Goal: Find contact information: Find contact information

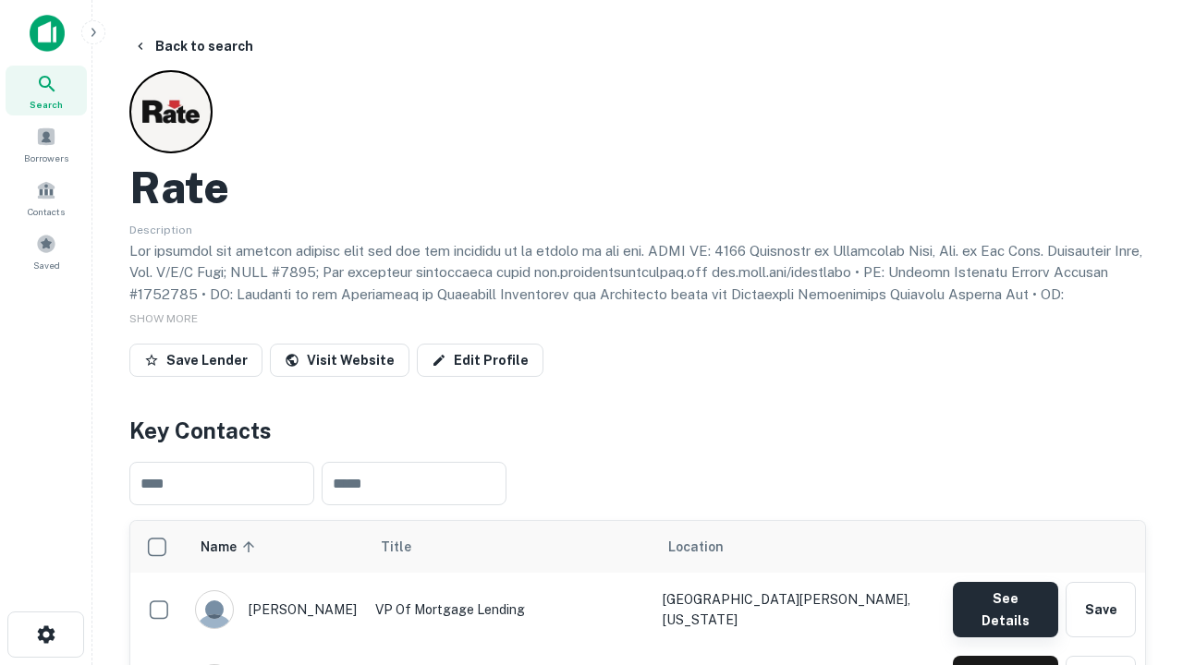
click at [1005, 601] on button "See Details" at bounding box center [1005, 609] width 105 height 55
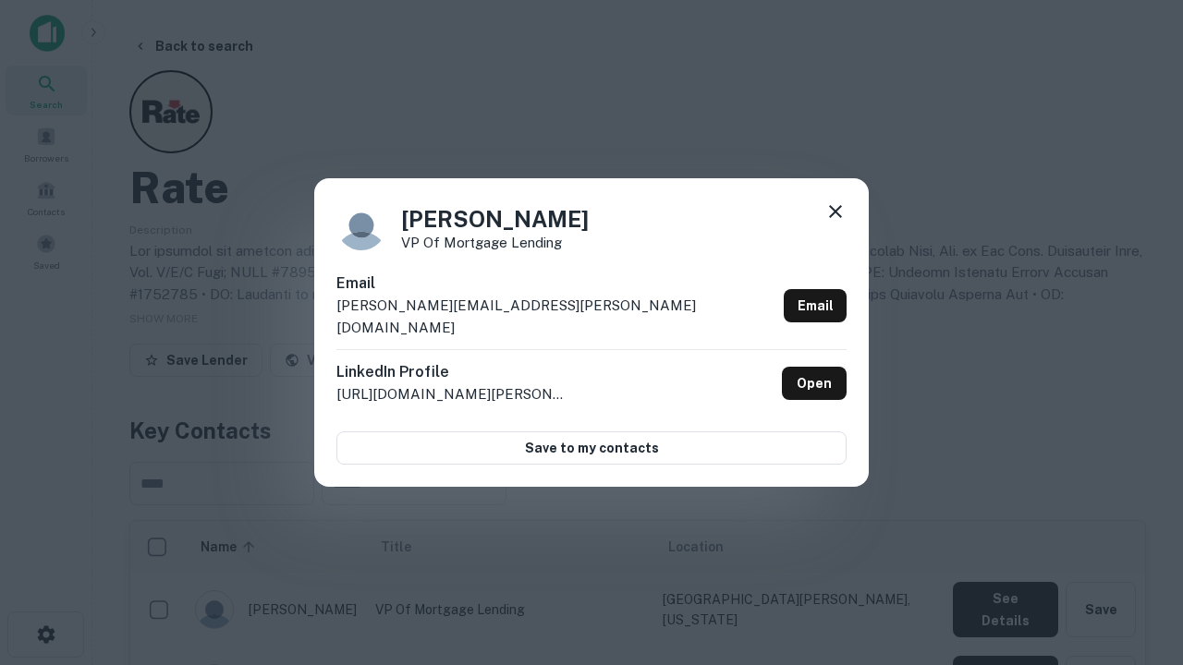
click at [835, 223] on icon at bounding box center [835, 212] width 22 height 22
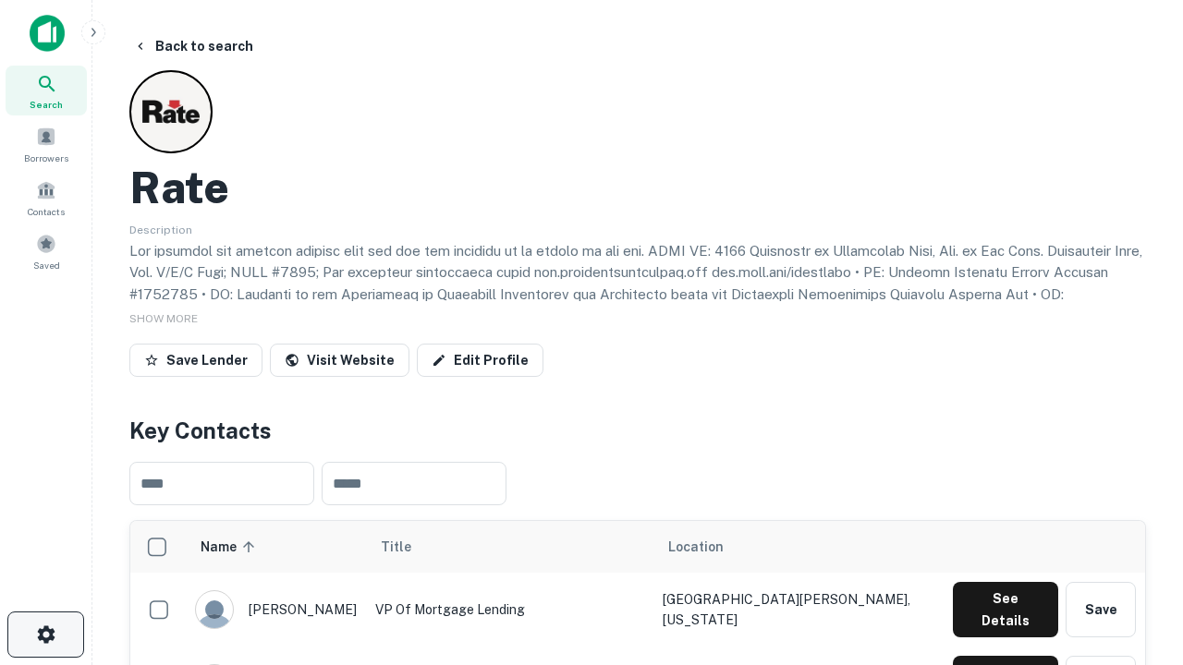
click at [45, 635] on icon "button" at bounding box center [46, 635] width 22 height 22
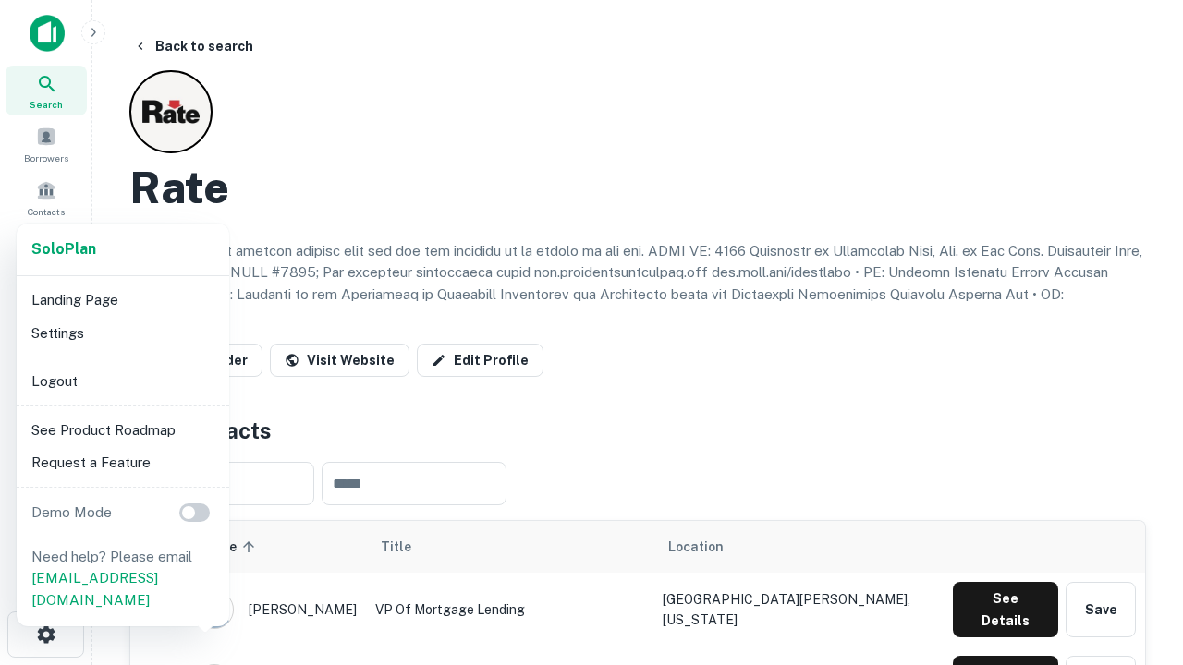
click at [122, 381] on li "Logout" at bounding box center [123, 381] width 198 height 33
